Goal: Contribute content

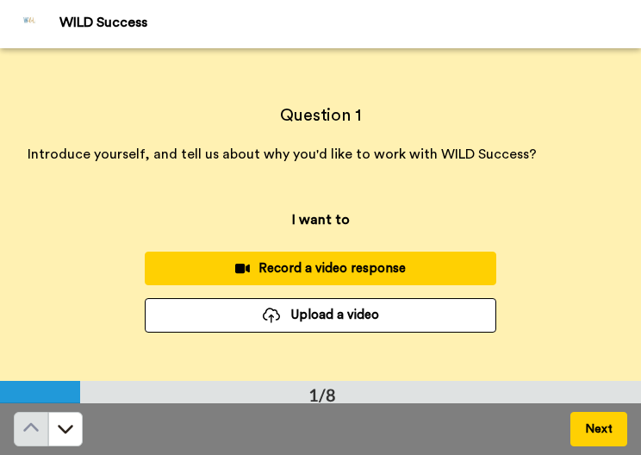
click at [293, 318] on button "Upload a video" at bounding box center [321, 315] width 352 height 34
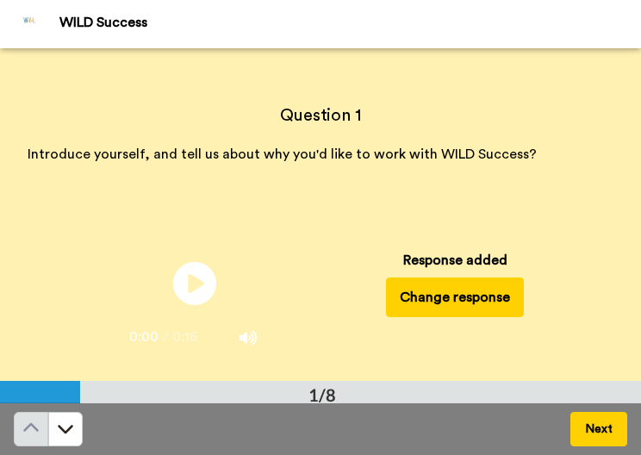
click at [609, 434] on button "Next" at bounding box center [599, 429] width 57 height 34
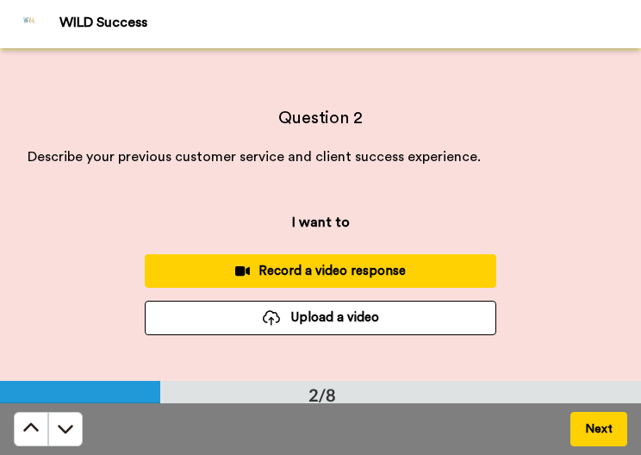
scroll to position [333, 0]
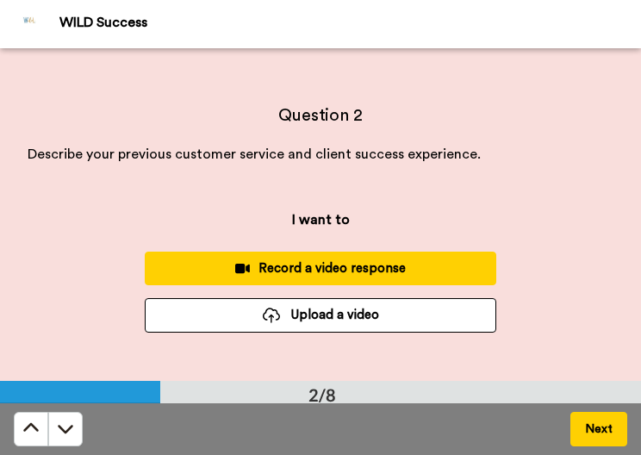
click at [297, 309] on button "Upload a video" at bounding box center [321, 315] width 352 height 34
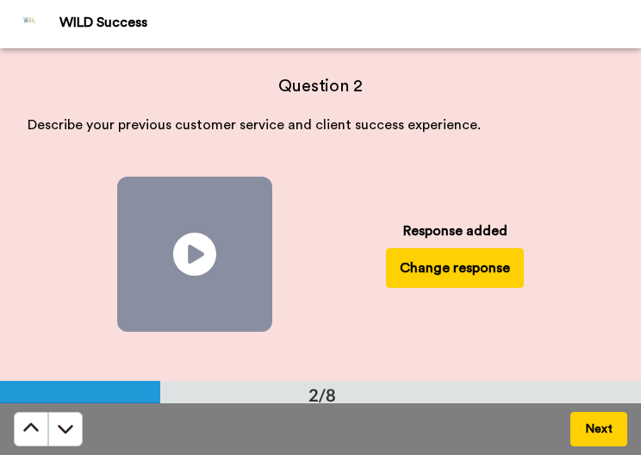
scroll to position [42, 0]
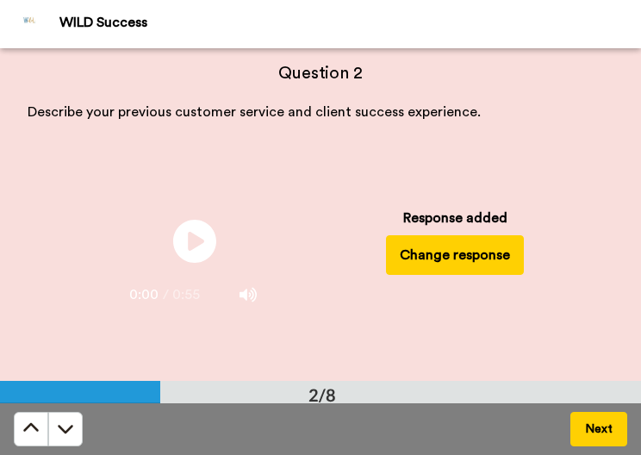
click at [587, 433] on button "Next" at bounding box center [599, 429] width 57 height 34
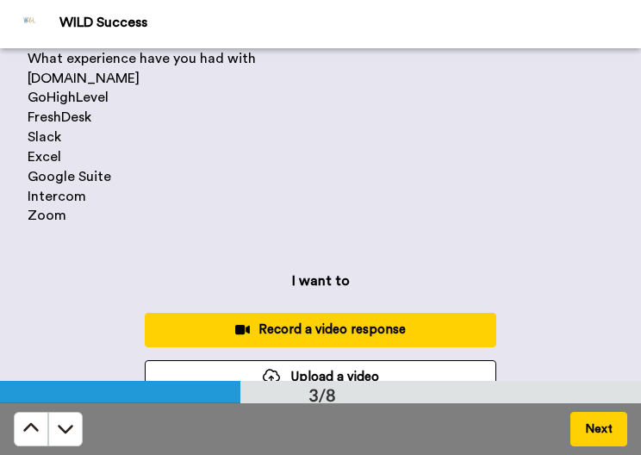
scroll to position [174, 0]
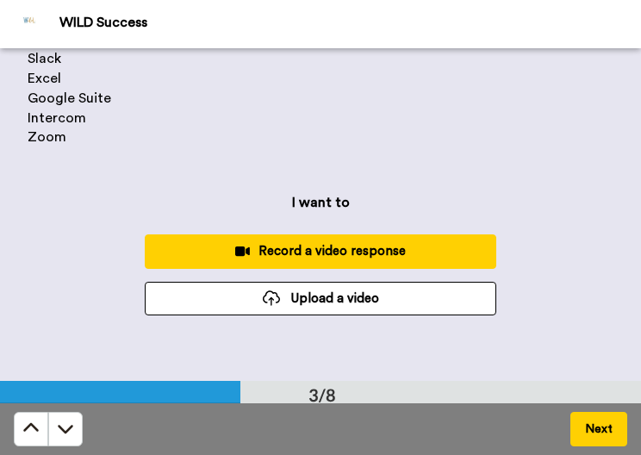
click at [213, 294] on button "Upload a video" at bounding box center [321, 299] width 352 height 34
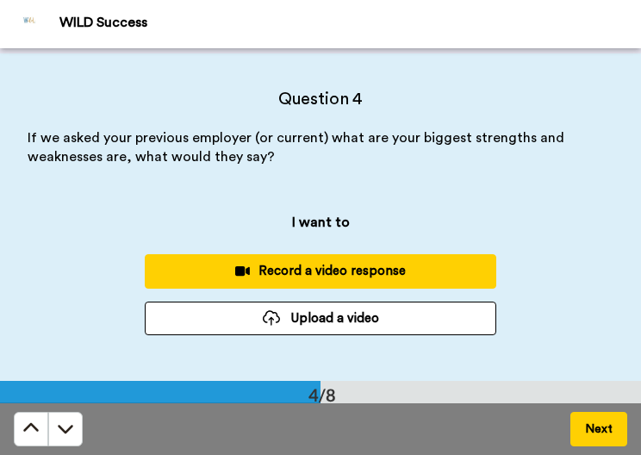
scroll to position [36, 0]
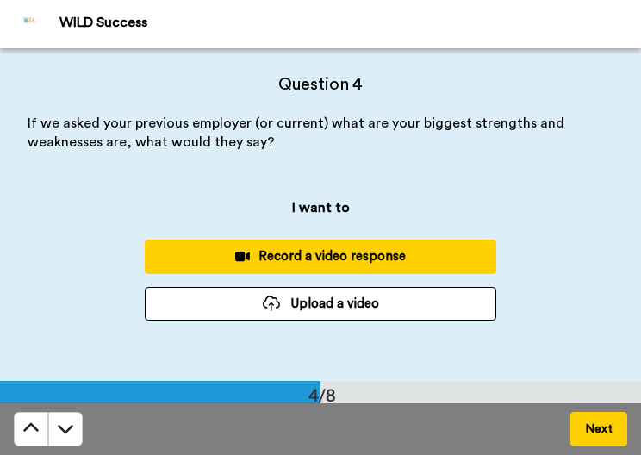
click at [297, 306] on button "Upload a video" at bounding box center [321, 304] width 352 height 34
click at [297, 315] on button "Upload a video" at bounding box center [321, 304] width 352 height 34
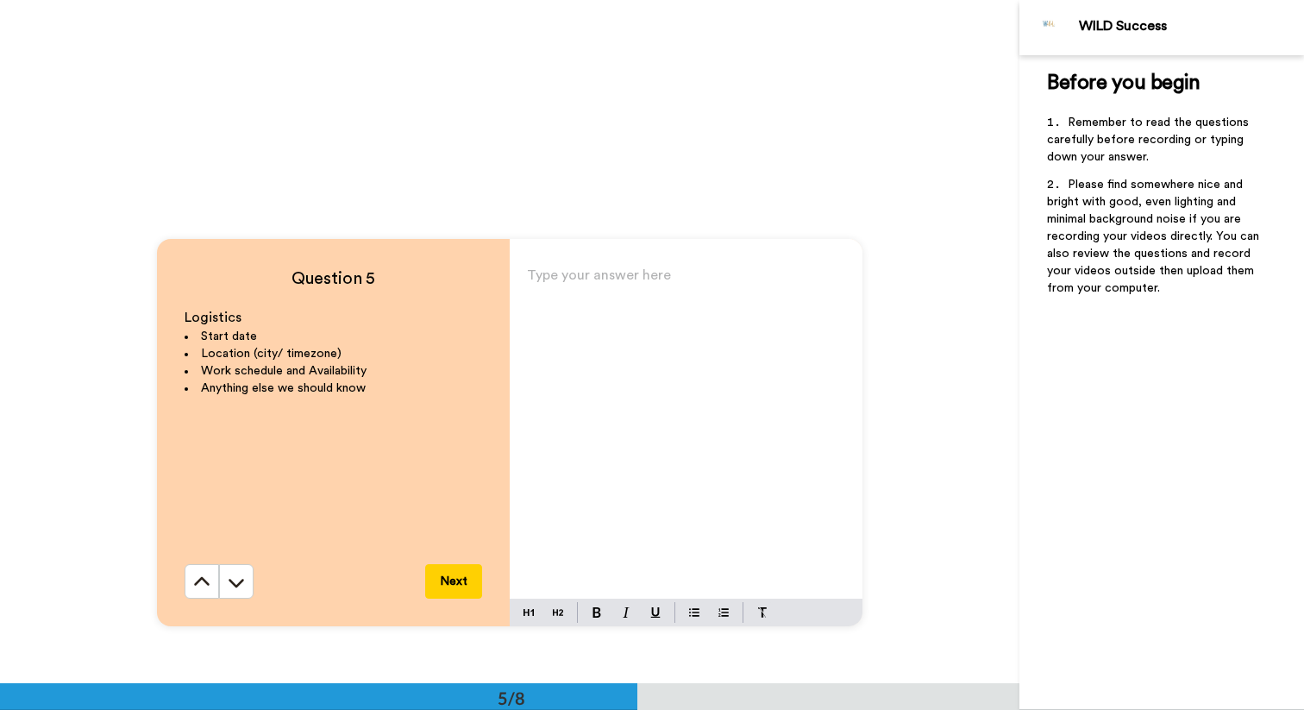
scroll to position [2642, 0]
click at [633, 287] on p "Type your answer here ﻿" at bounding box center [686, 281] width 318 height 24
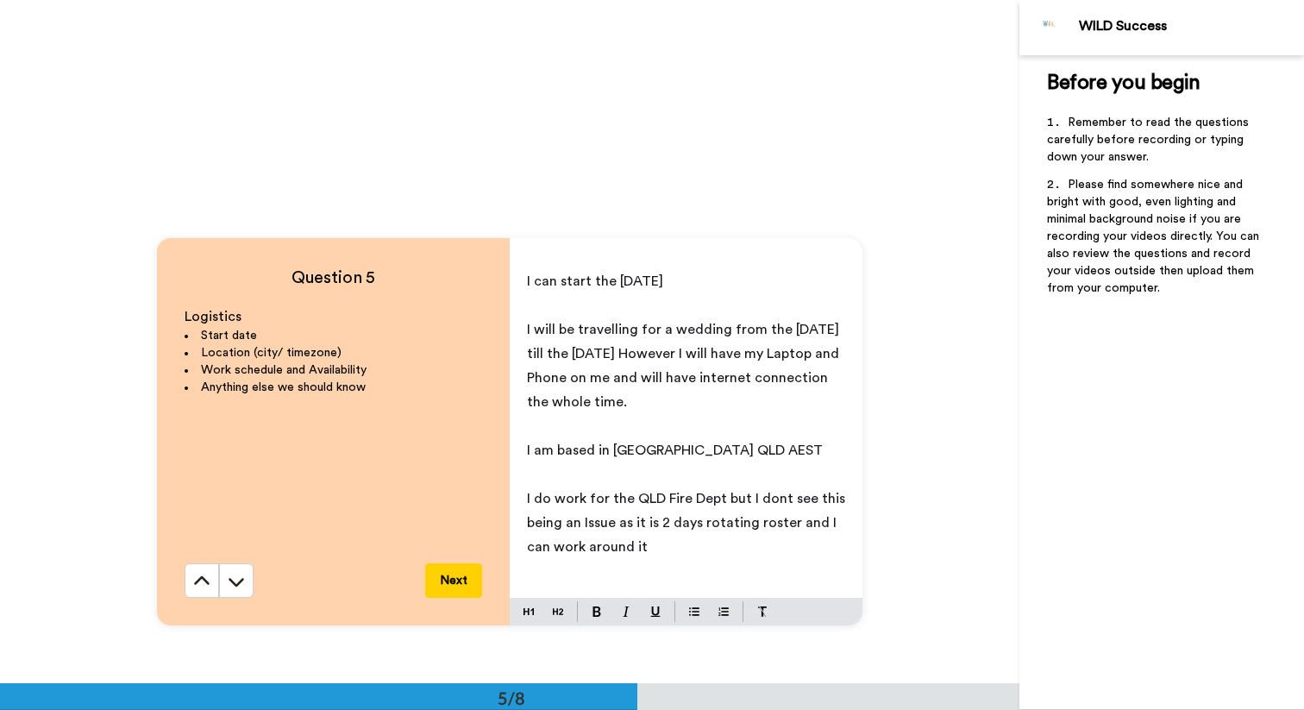
click at [725, 497] on span "I do work for the QLD Fire Dept but I dont see this being an Issue as it is 2 d…" at bounding box center [688, 522] width 322 height 62
click at [447, 584] on button "Next" at bounding box center [453, 580] width 57 height 34
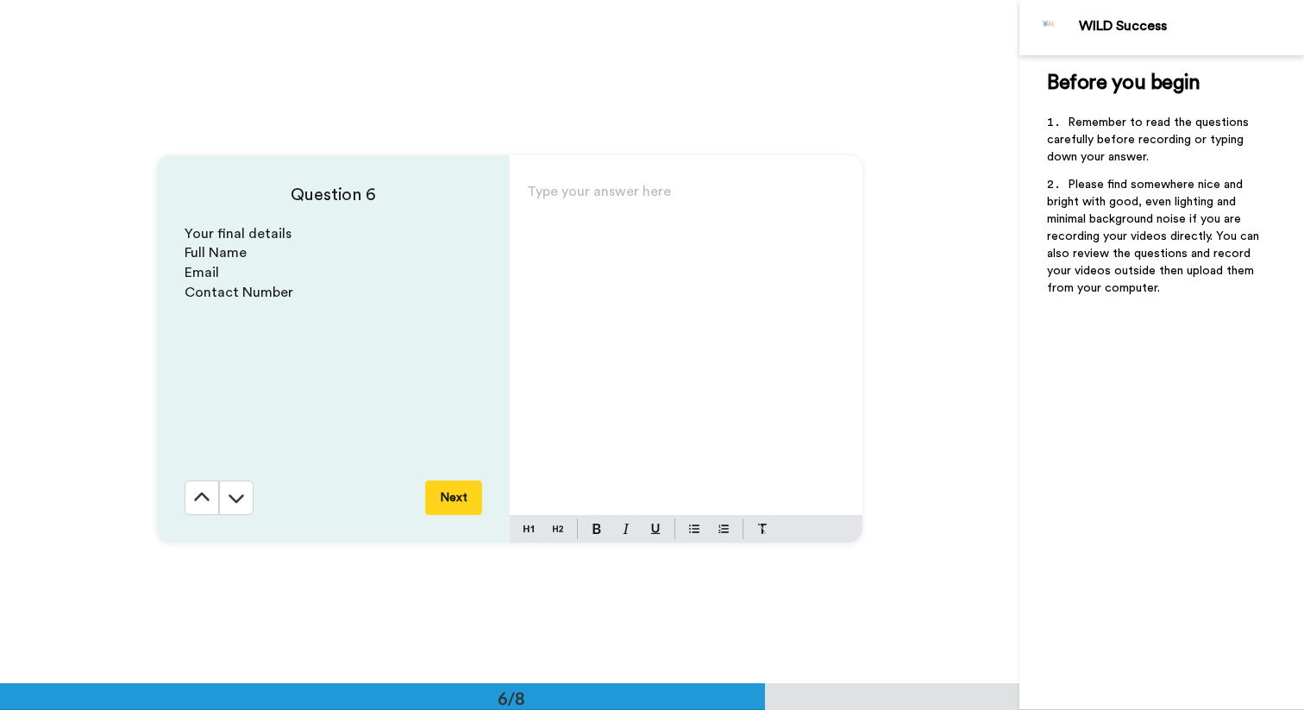
scroll to position [3415, 0]
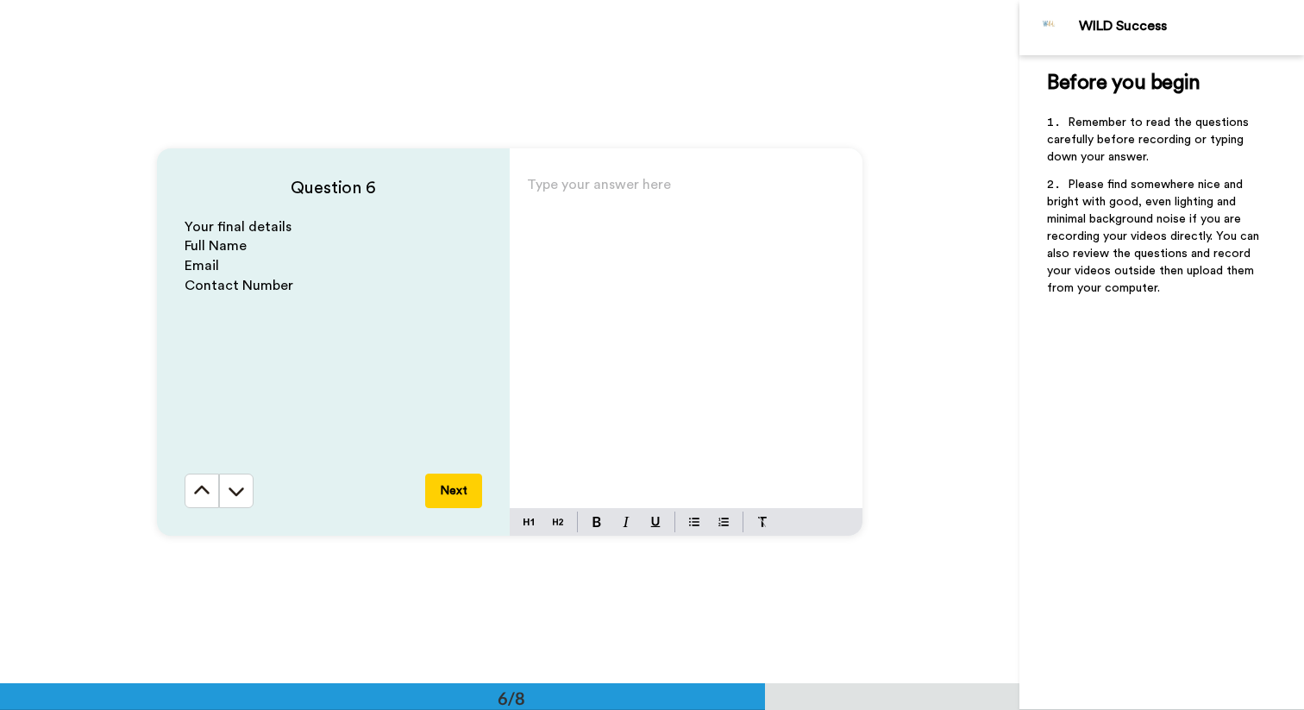
click at [597, 203] on div "Type your answer here ﻿" at bounding box center [686, 339] width 353 height 335
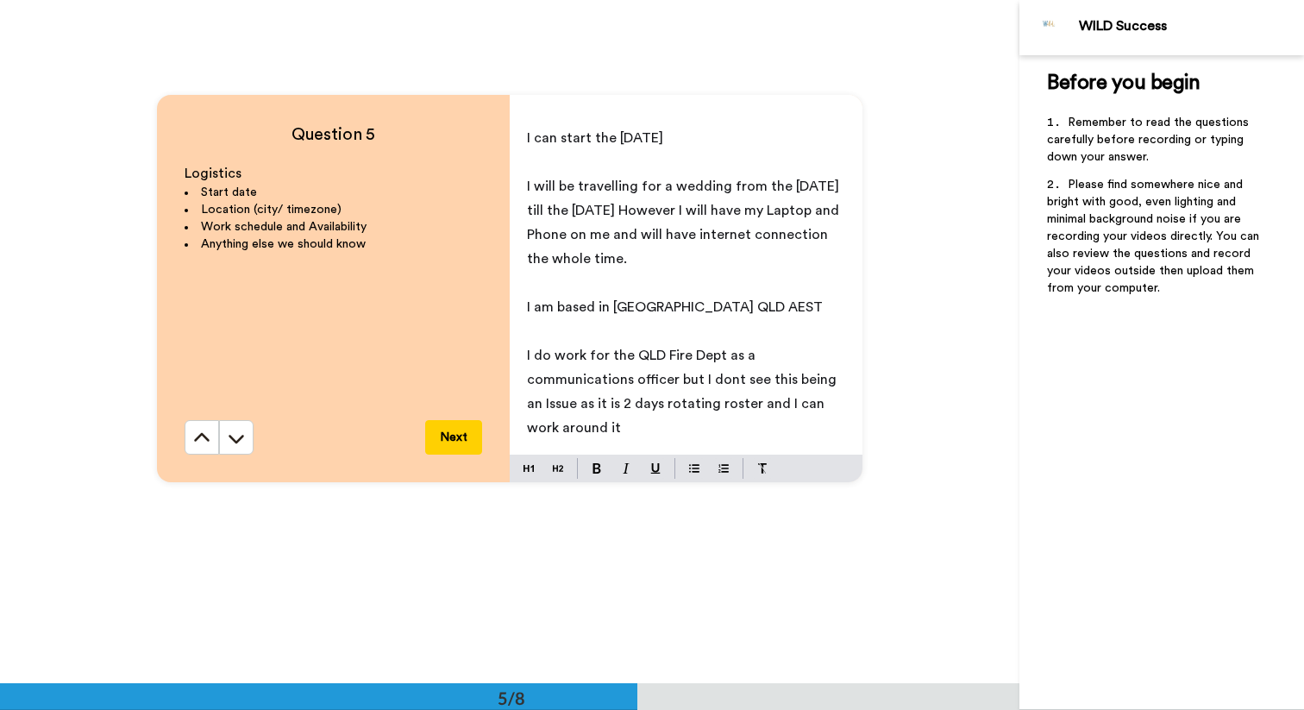
scroll to position [2787, 0]
click at [599, 435] on p "I do work for the QLD Fire Dept as a communications officer but I dont see this…" at bounding box center [686, 389] width 318 height 97
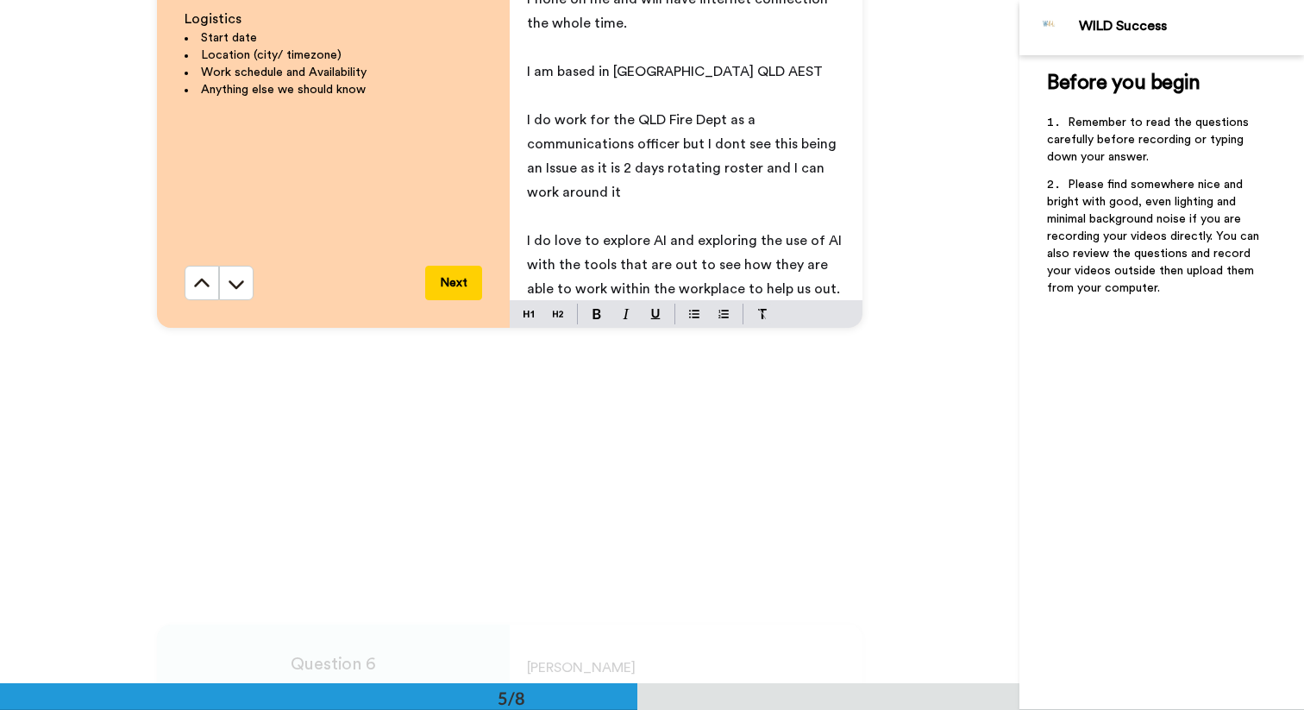
scroll to position [89, 0]
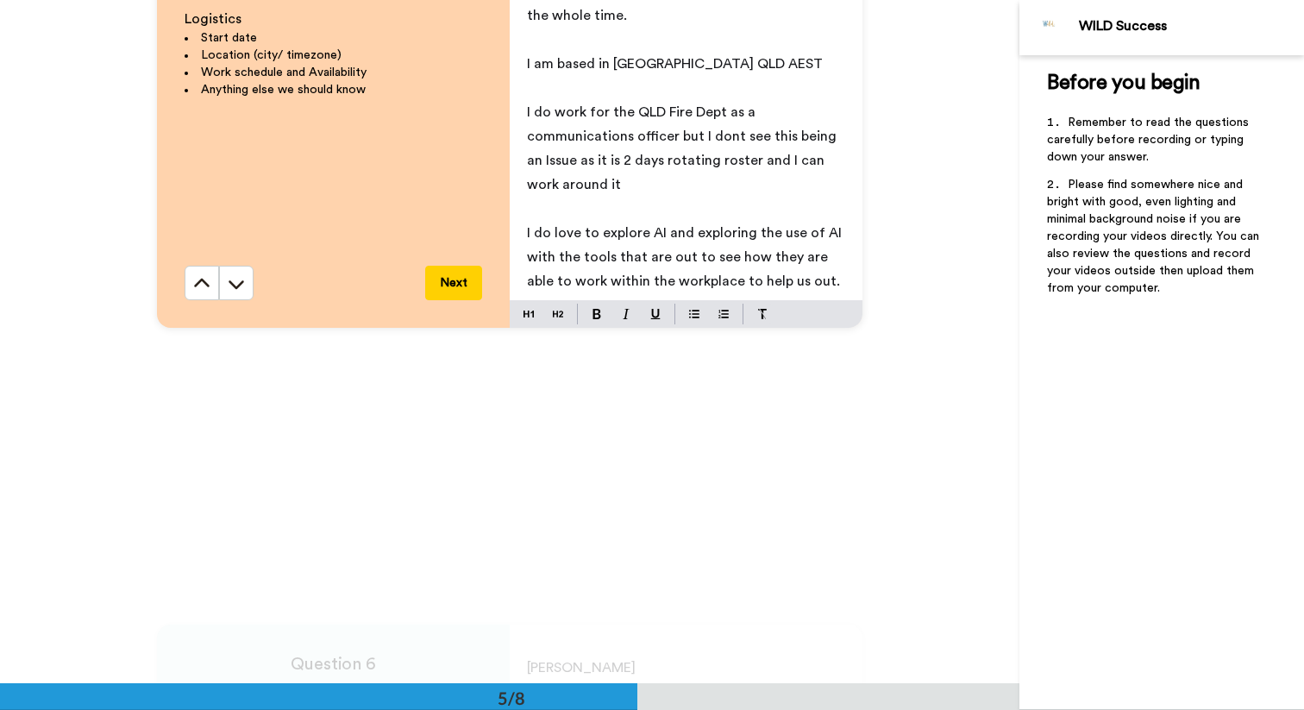
click at [796, 284] on span "I do love to explore AI and exploring the use of AI with the tools that are out…" at bounding box center [686, 257] width 318 height 62
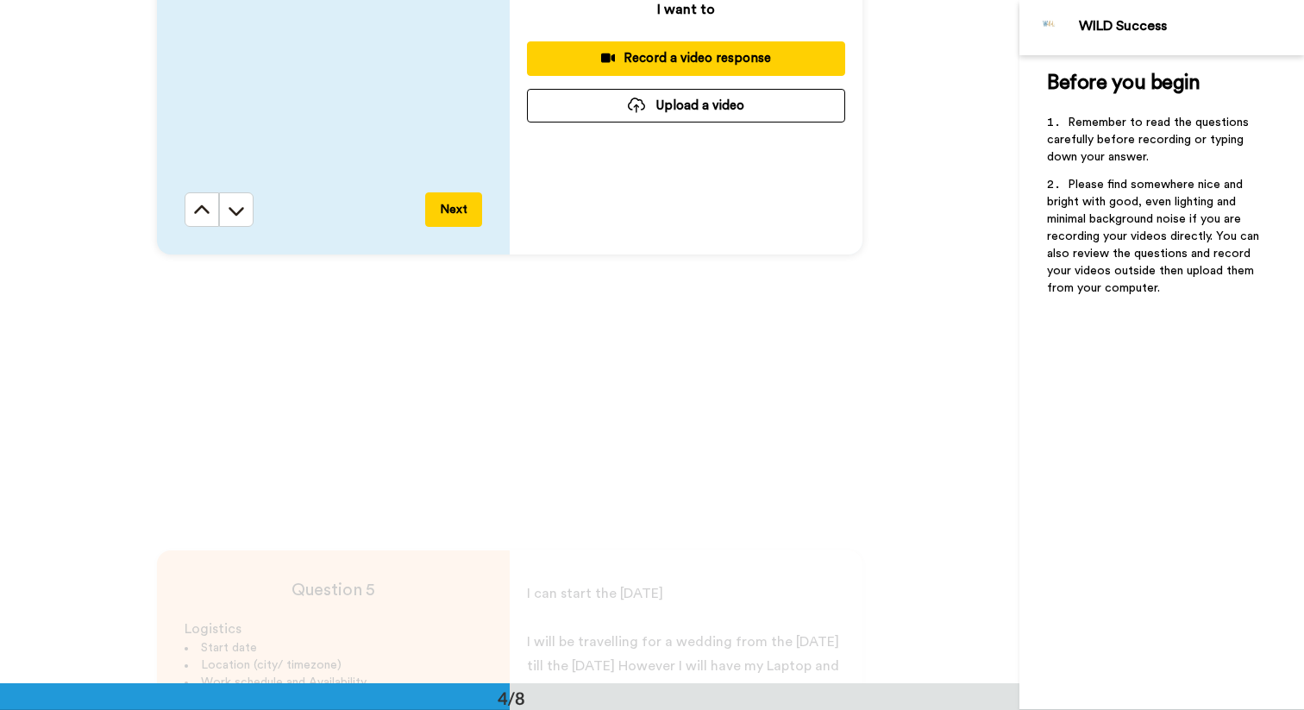
scroll to position [2336, 0]
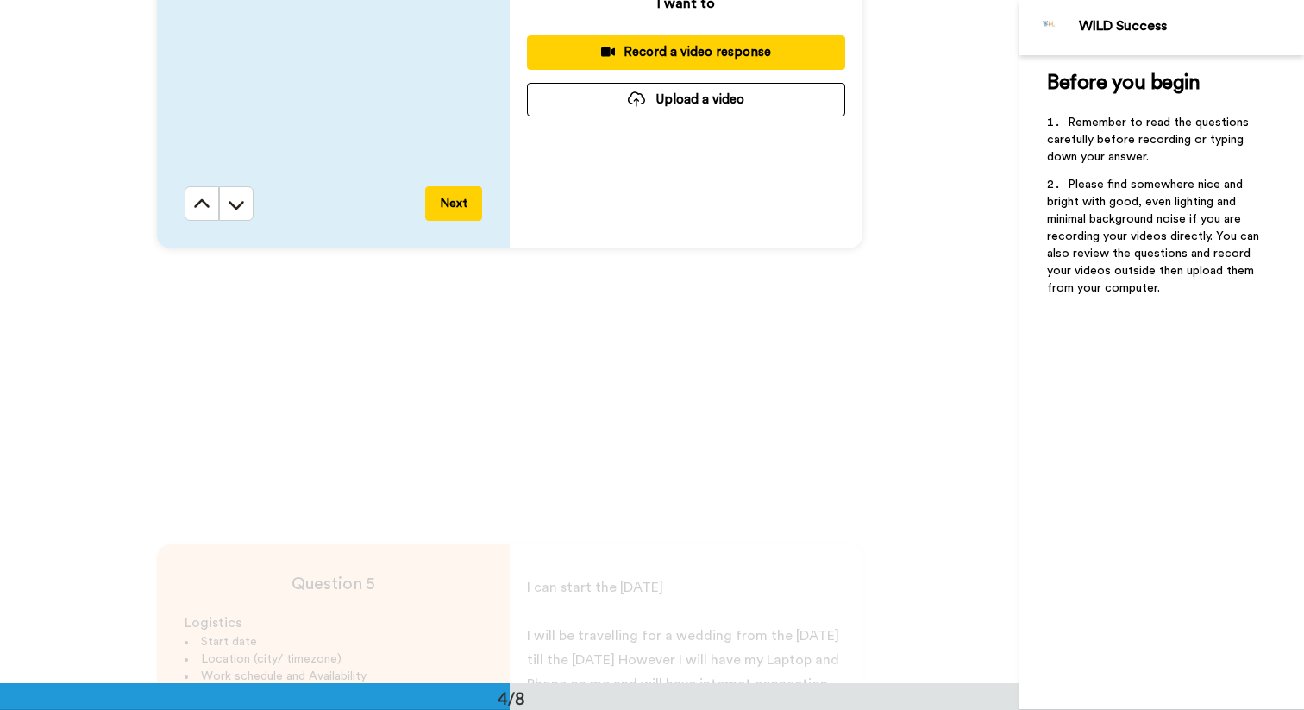
click at [691, 105] on button "Upload a video" at bounding box center [686, 100] width 318 height 34
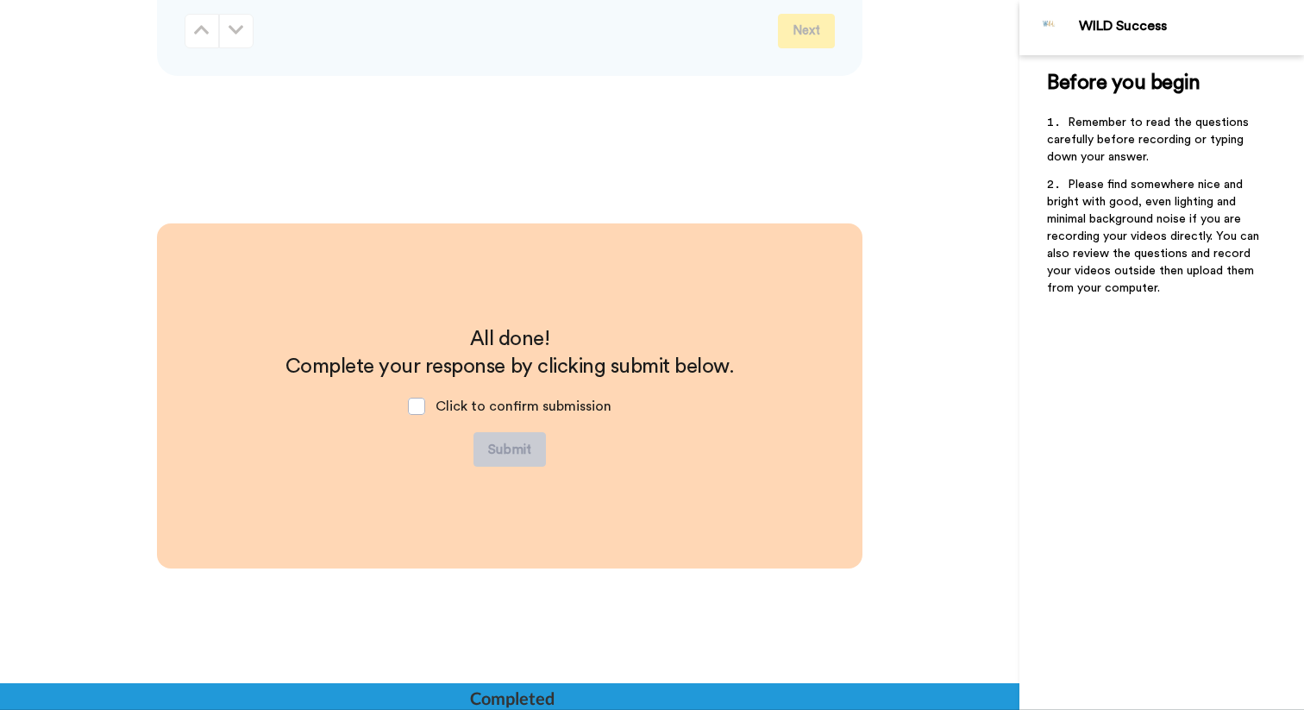
scroll to position [4582, 0]
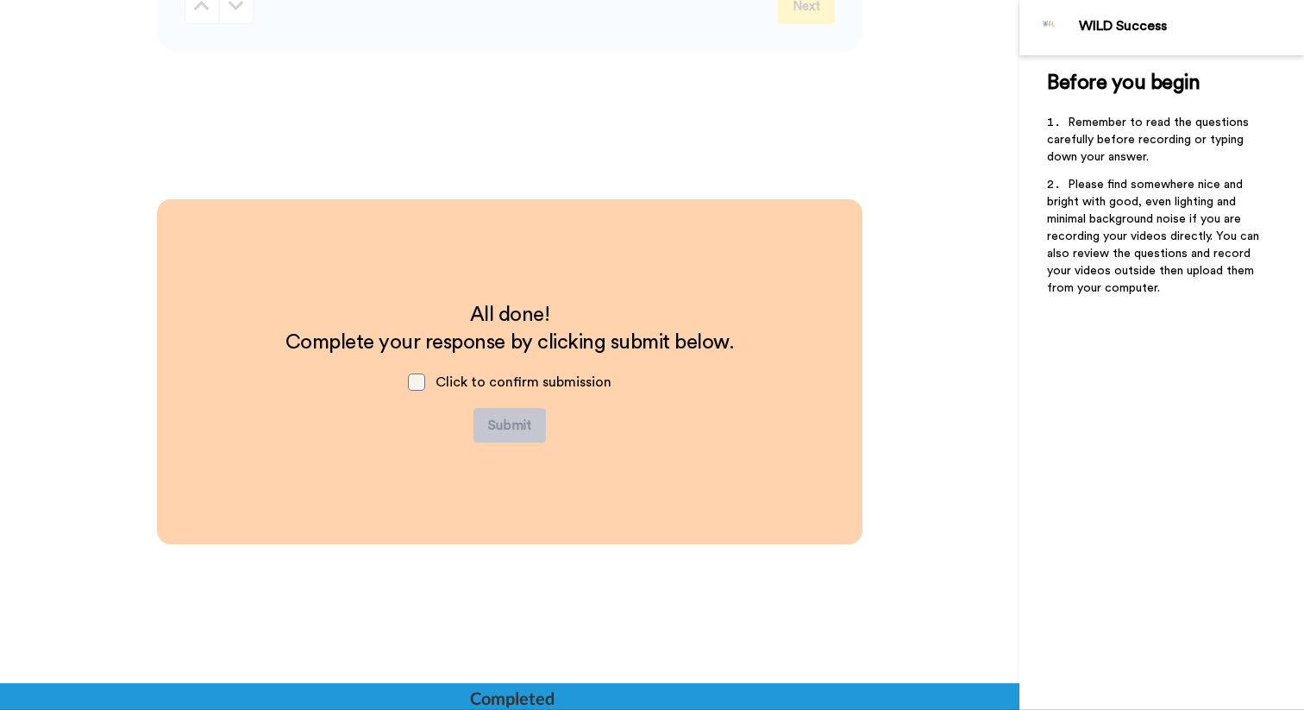
click at [422, 384] on span at bounding box center [416, 381] width 17 height 17
click at [497, 417] on button "Submit" at bounding box center [509, 425] width 72 height 34
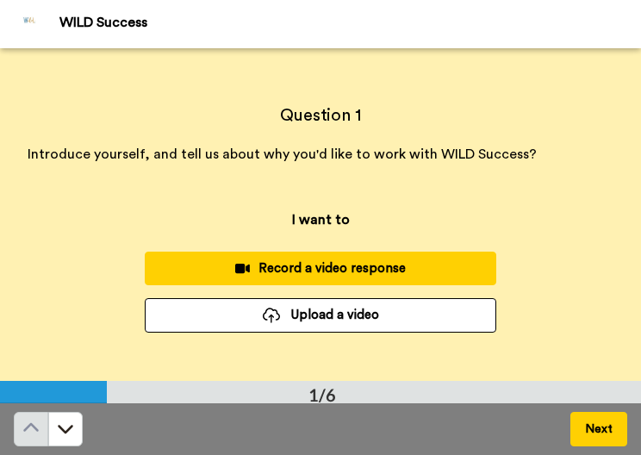
click at [222, 324] on button "Upload a video" at bounding box center [321, 315] width 352 height 34
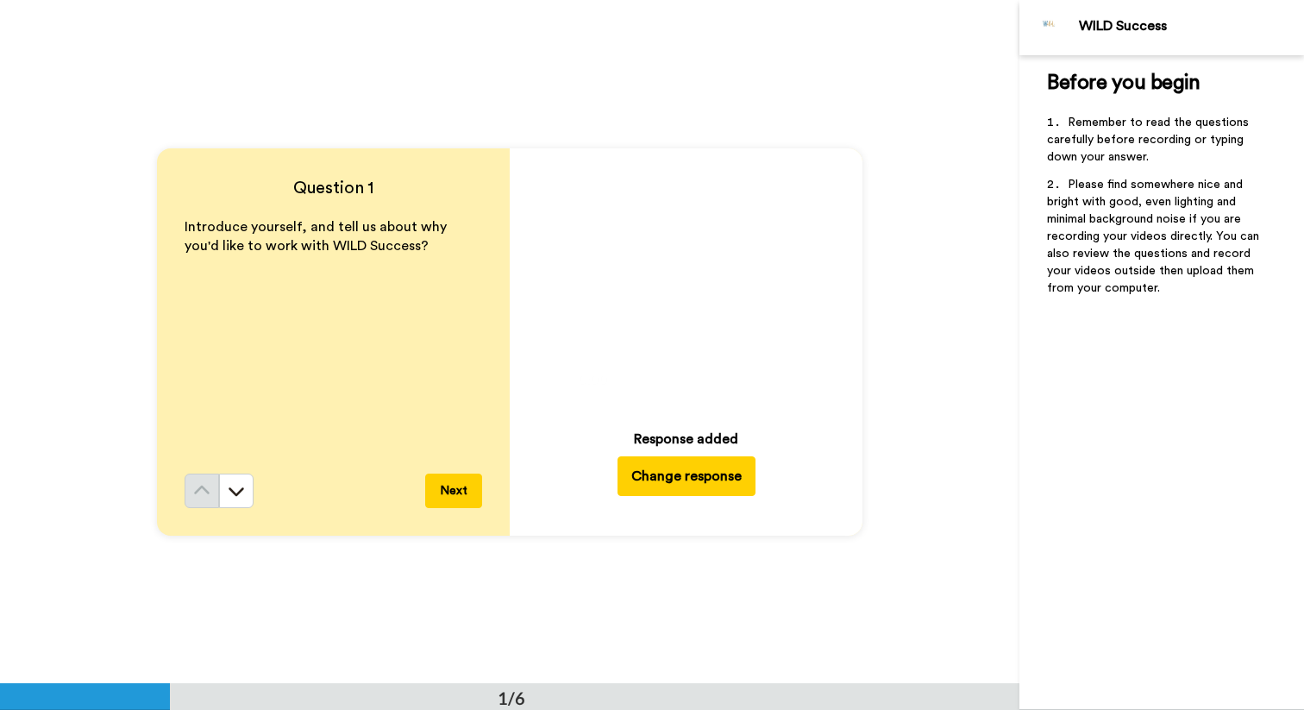
click at [466, 454] on button "Next" at bounding box center [453, 490] width 57 height 34
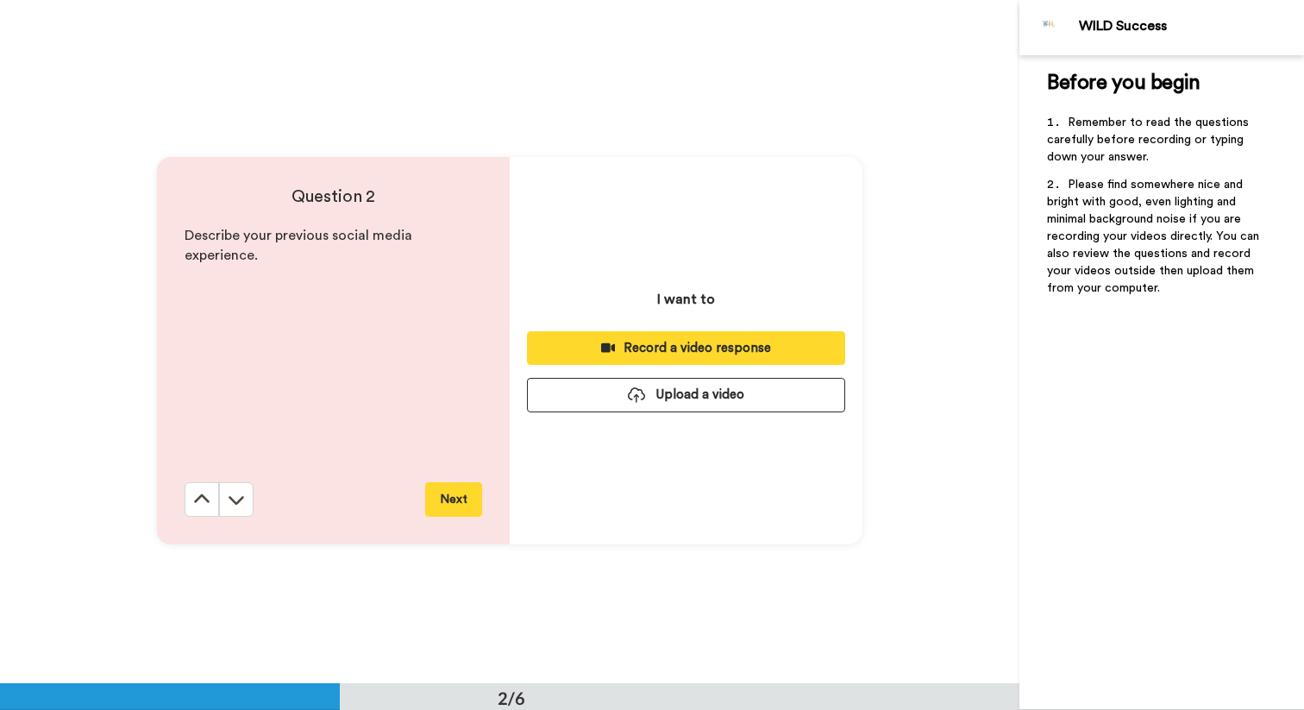
scroll to position [684, 0]
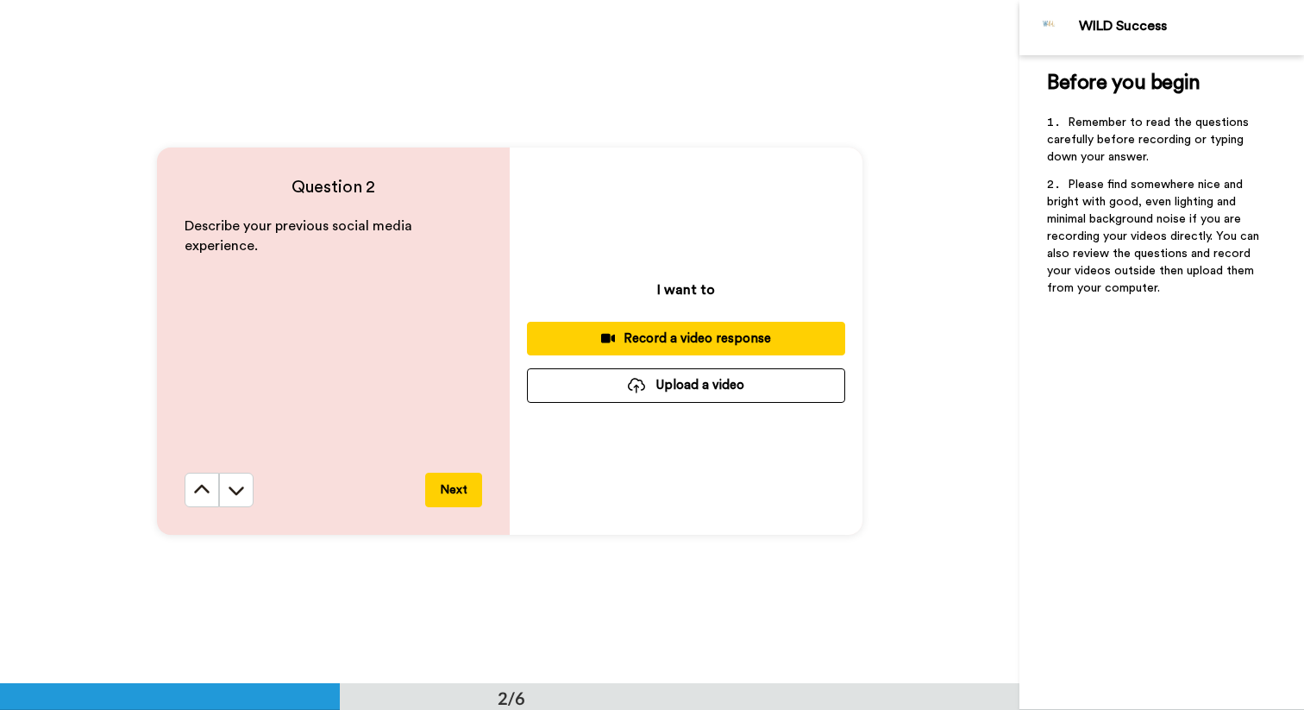
click at [631, 390] on div at bounding box center [636, 386] width 17 height 16
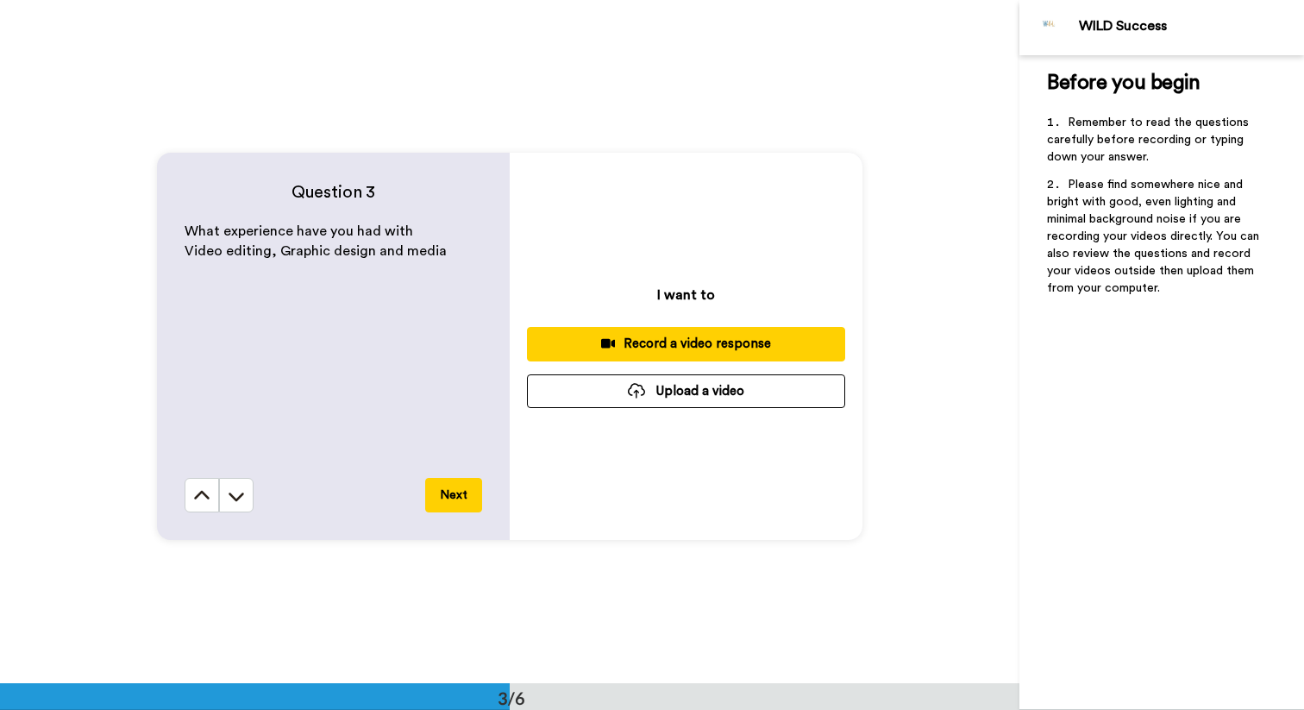
scroll to position [1362, 0]
click at [641, 404] on button "Upload a video" at bounding box center [686, 390] width 318 height 34
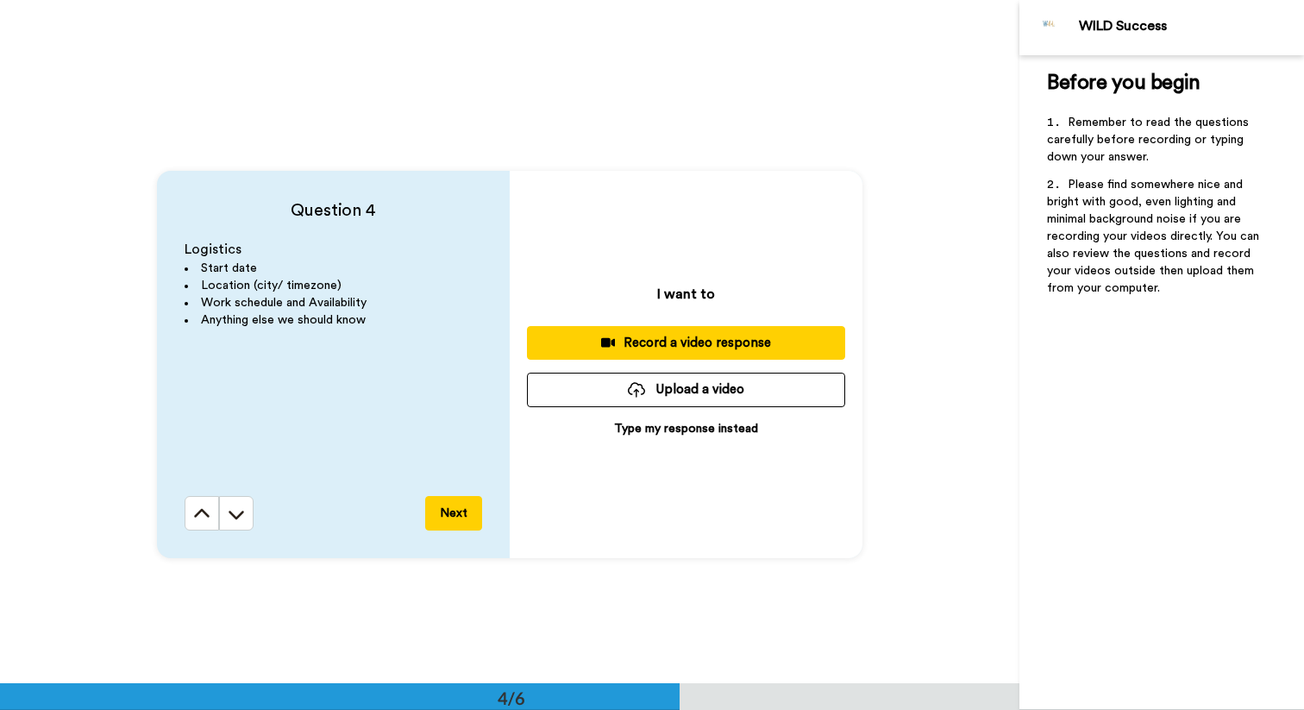
scroll to position [2062, 0]
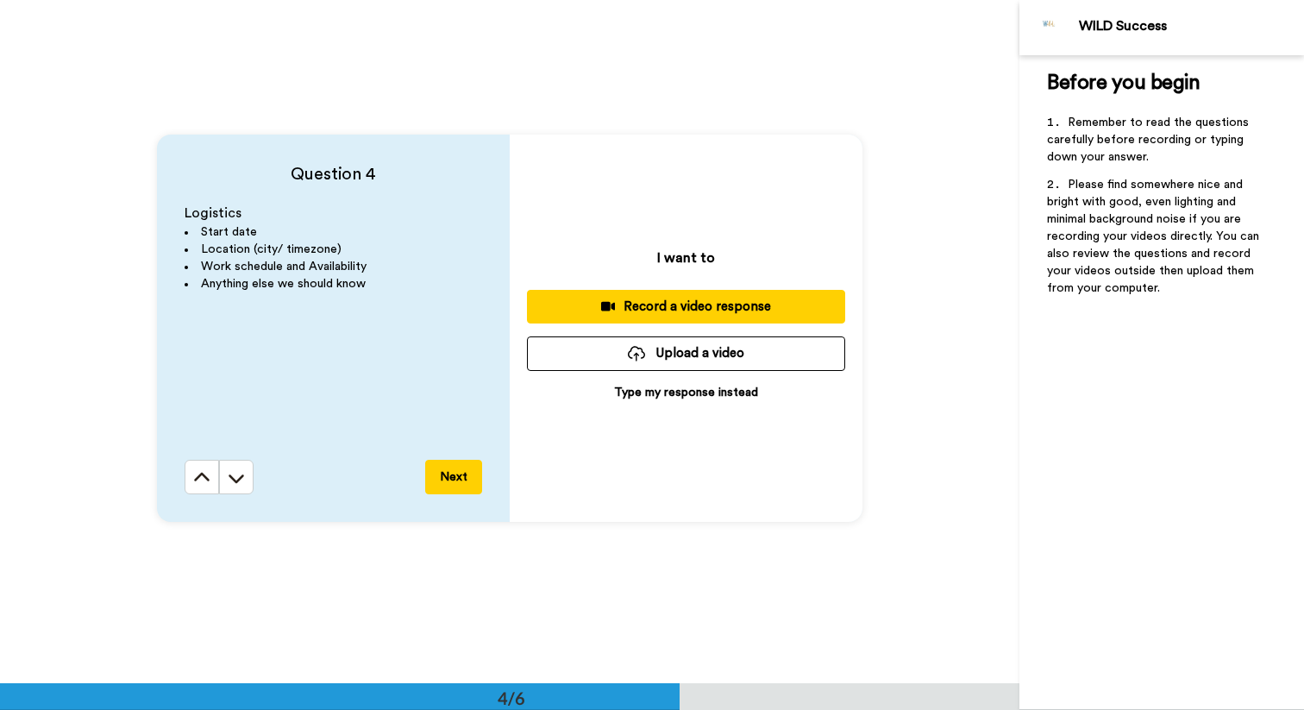
click at [641, 348] on button "Upload a video" at bounding box center [686, 353] width 318 height 34
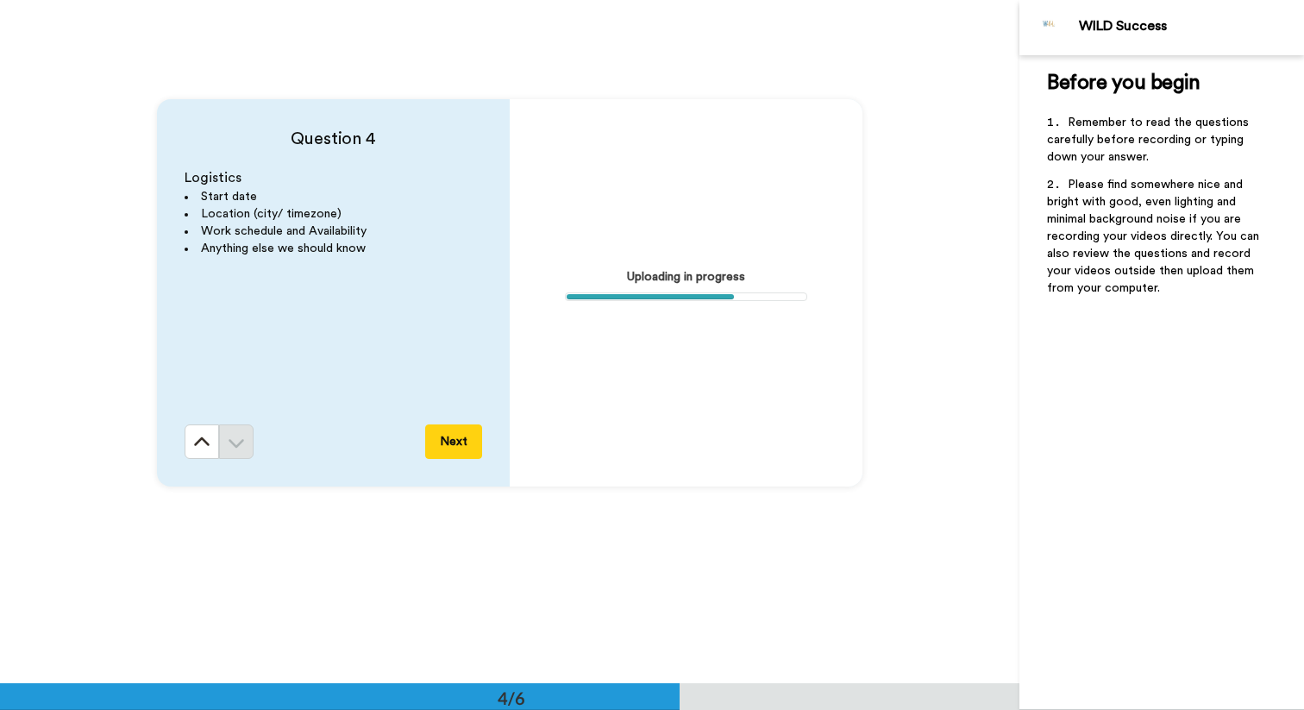
scroll to position [2117, 0]
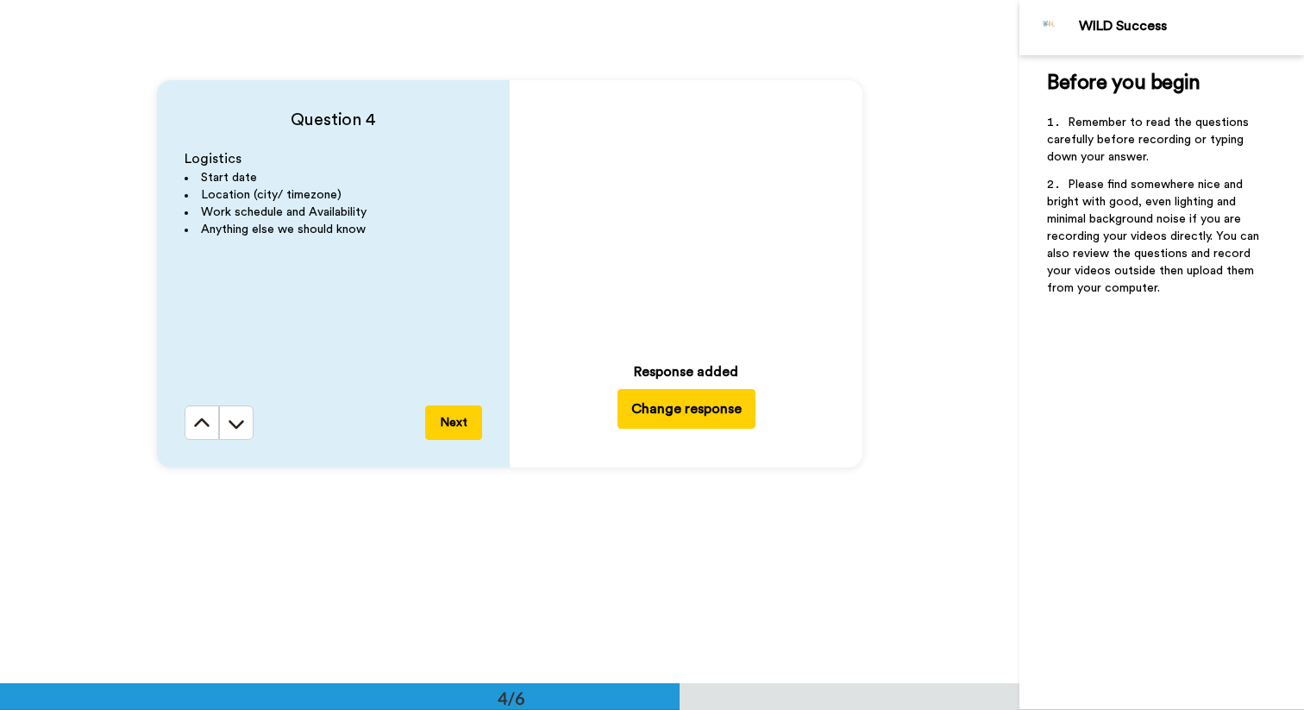
click at [461, 419] on button "Next" at bounding box center [453, 422] width 57 height 34
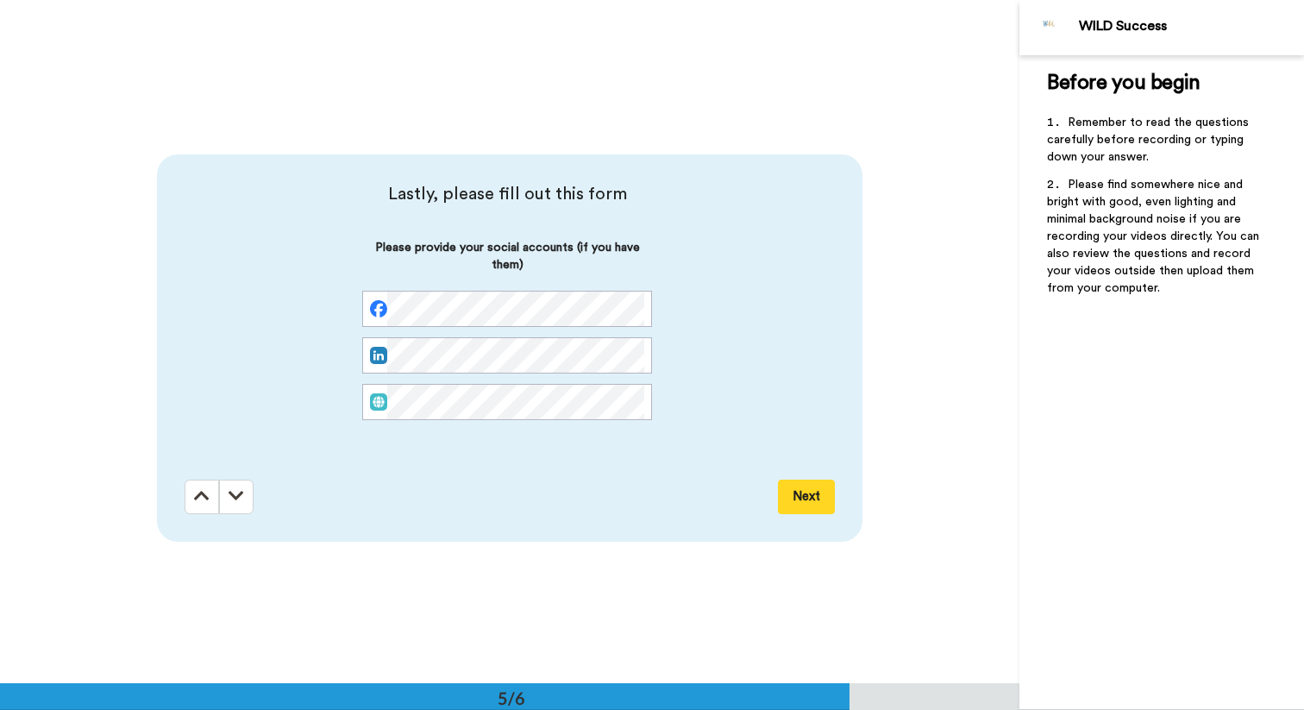
scroll to position [2732, 0]
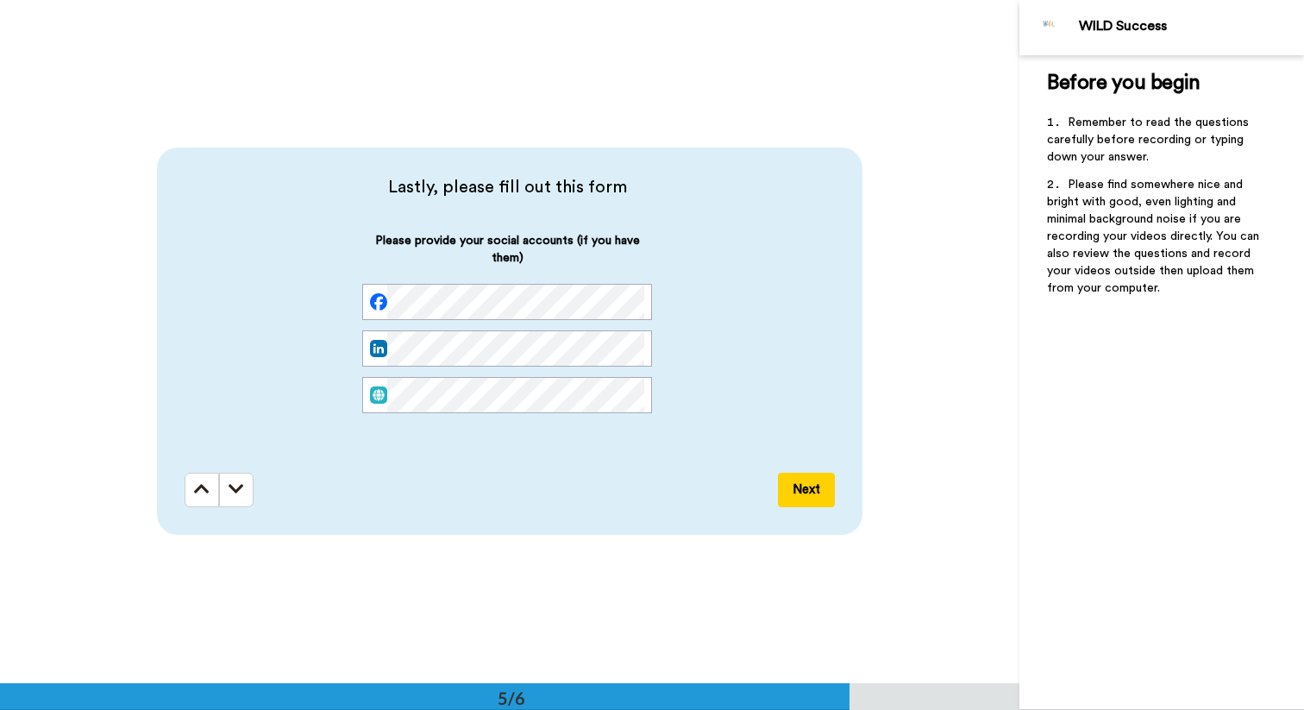
click at [641, 454] on button "Next" at bounding box center [806, 489] width 57 height 34
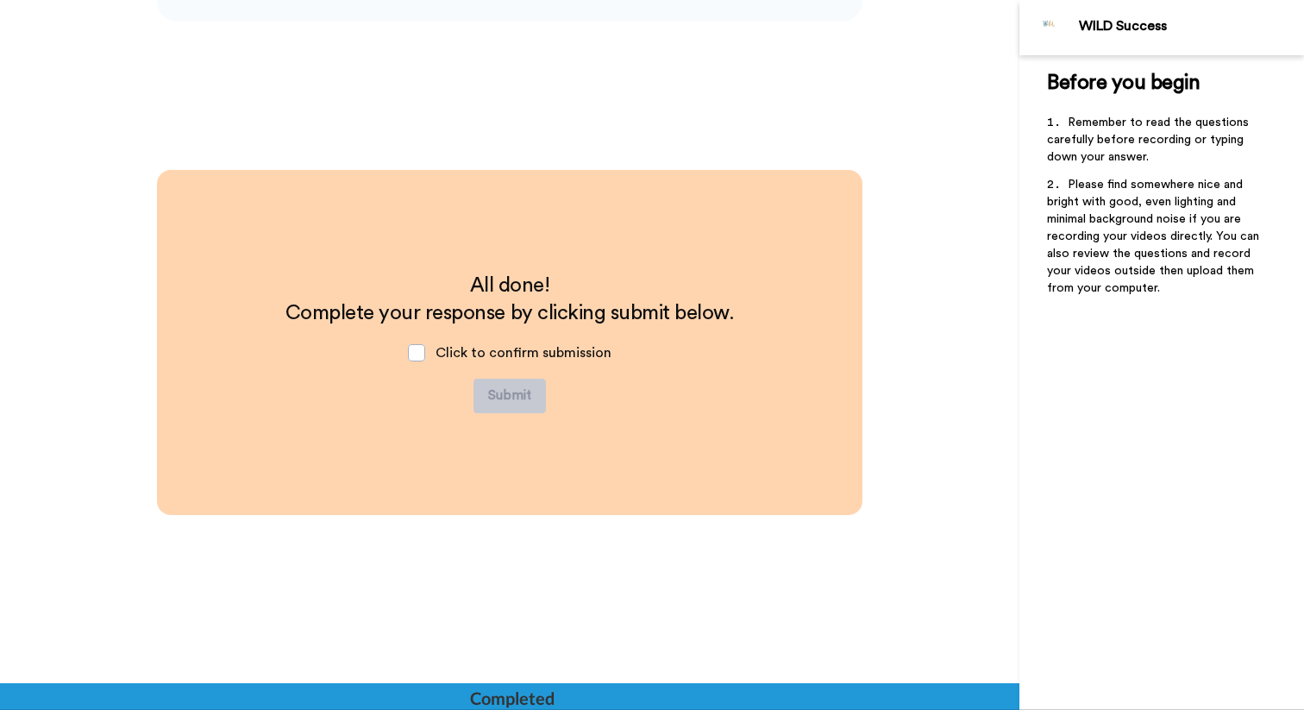
scroll to position [3246, 0]
click at [422, 353] on span at bounding box center [416, 351] width 17 height 17
click at [512, 392] on button "Submit" at bounding box center [509, 395] width 72 height 34
